Goal: Navigation & Orientation: Find specific page/section

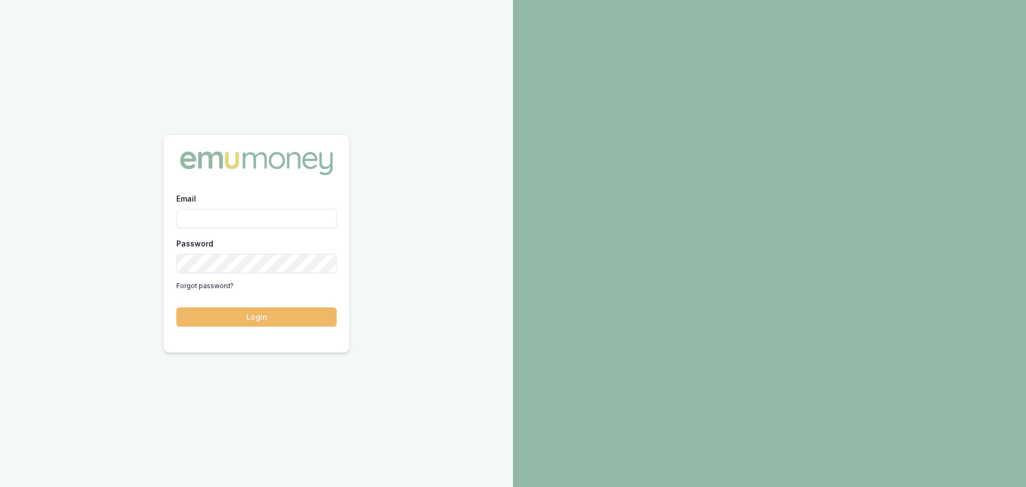
type input "[PERSON_NAME][EMAIL_ADDRESS][PERSON_NAME][DOMAIN_NAME]"
click at [230, 316] on button "Login" at bounding box center [256, 316] width 160 height 19
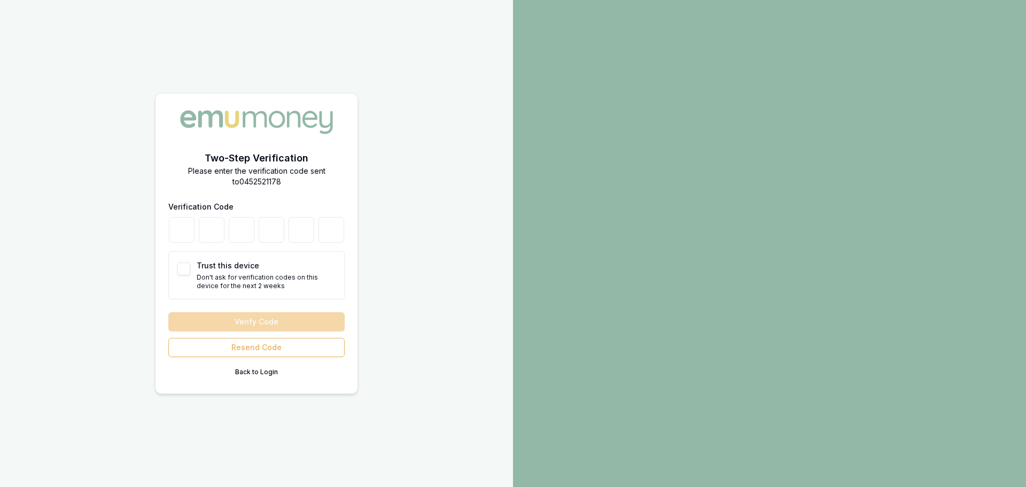
click at [191, 270] on div "Trust this device Don't ask for verification codes on this device for the next …" at bounding box center [256, 275] width 176 height 48
click at [185, 270] on button "Trust this device" at bounding box center [183, 268] width 13 height 13
checkbox input "true"
click at [181, 226] on input "number" at bounding box center [182, 230] width 26 height 26
type input "0"
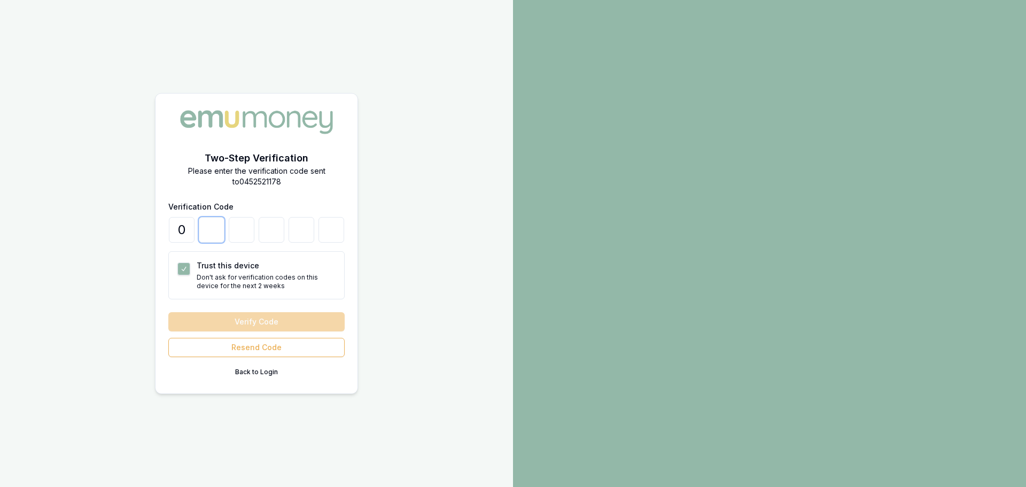
type input "5"
type input "3"
type input "1"
type input "3"
type input "6"
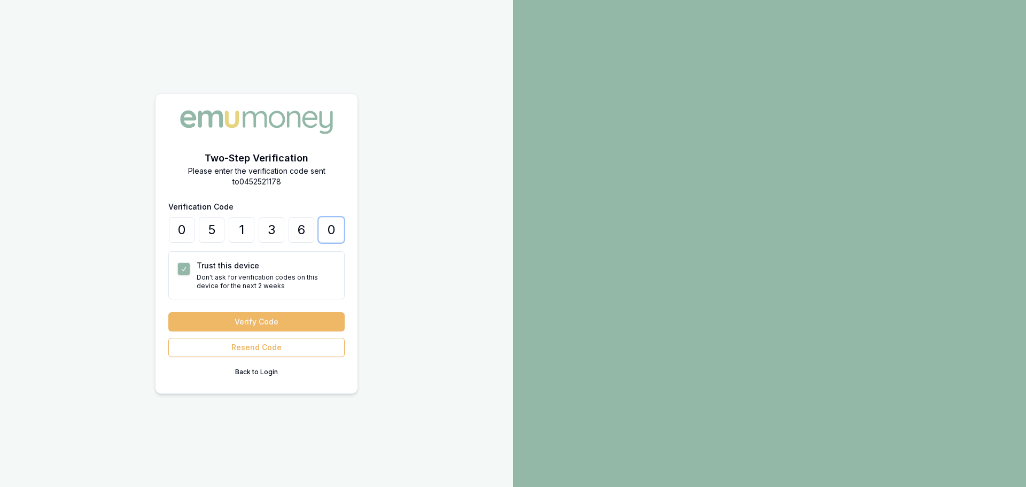
type input "0"
click at [240, 312] on button "Verify Code" at bounding box center [256, 321] width 176 height 19
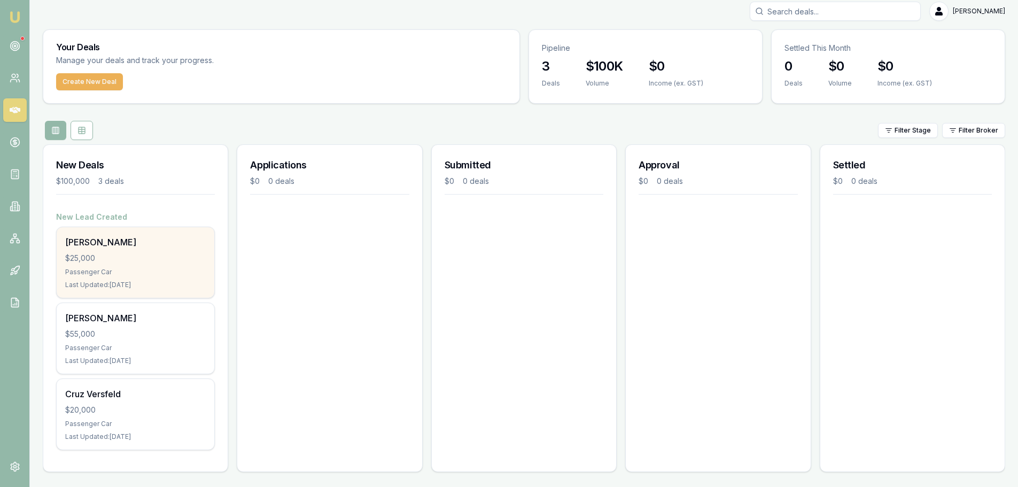
scroll to position [9, 0]
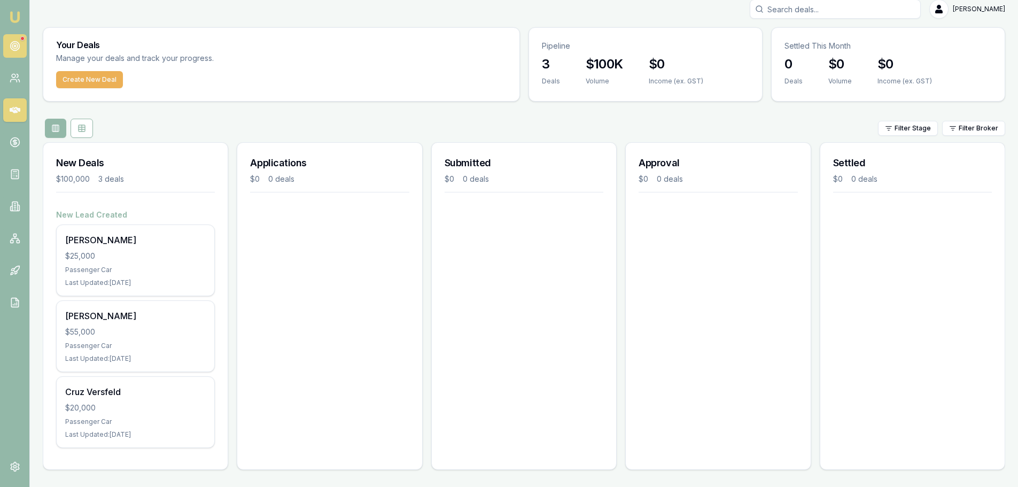
click at [19, 45] on circle at bounding box center [14, 46] width 9 height 9
